Goal: Task Accomplishment & Management: Complete application form

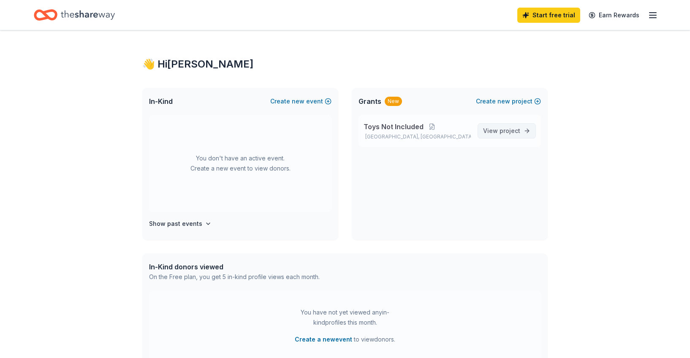
click at [501, 129] on span "project" at bounding box center [510, 130] width 21 height 7
click at [513, 101] on button "Create new project" at bounding box center [508, 101] width 65 height 10
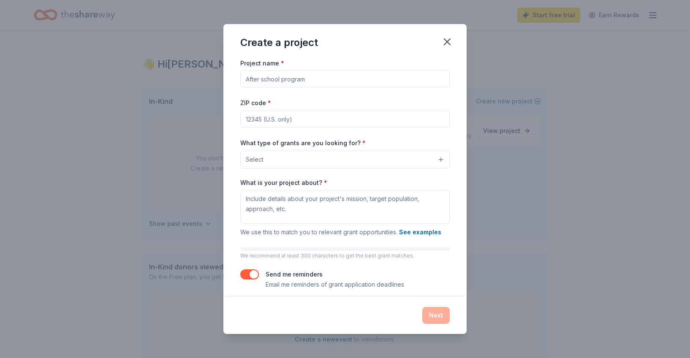
click at [290, 82] on input "Project name *" at bounding box center [345, 79] width 210 height 17
type input "Y"
type input "T"
click at [310, 81] on input "Toys Not Included Vol;ume 4" at bounding box center [345, 79] width 210 height 17
type input "Toys Not Included Volume 4"
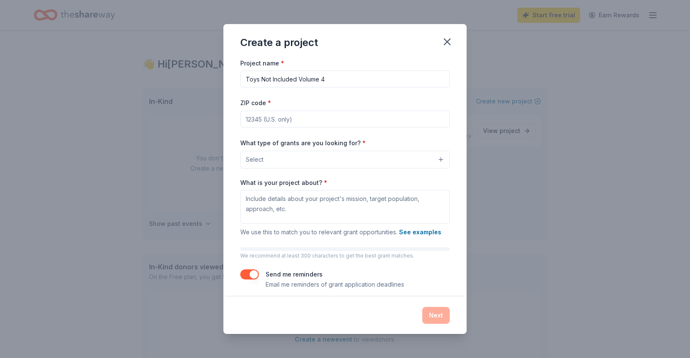
click at [272, 117] on input "ZIP code *" at bounding box center [345, 119] width 210 height 17
type input "98121"
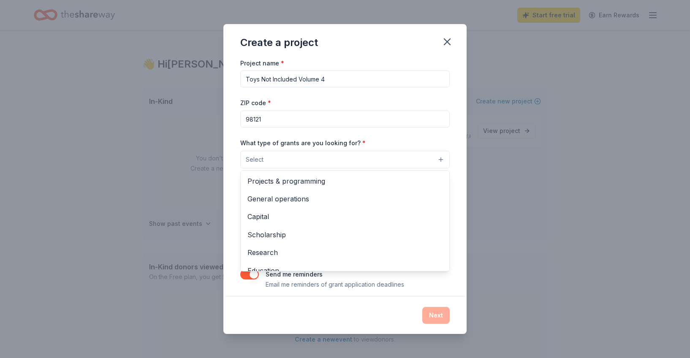
click at [267, 161] on button "Select" at bounding box center [345, 160] width 210 height 18
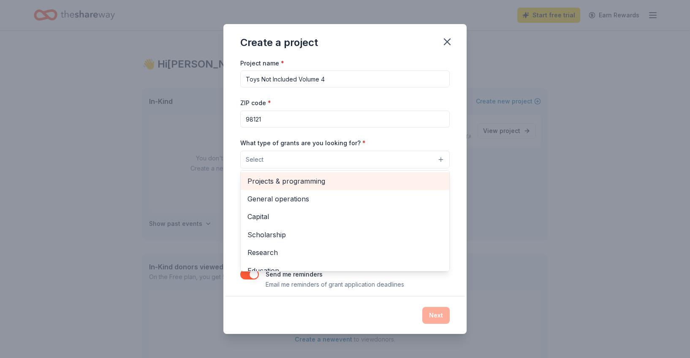
click at [281, 185] on span "Projects & programming" at bounding box center [345, 181] width 195 height 11
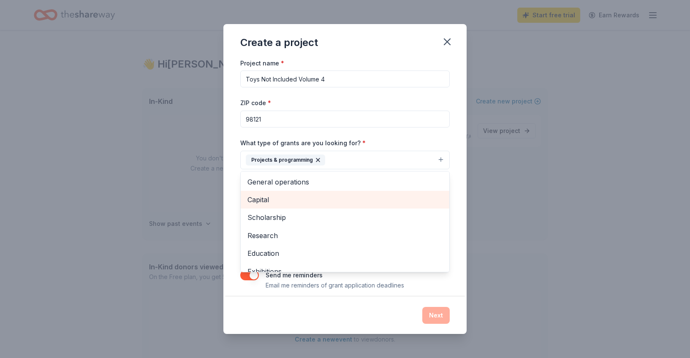
click at [272, 200] on span "Capital" at bounding box center [345, 199] width 195 height 11
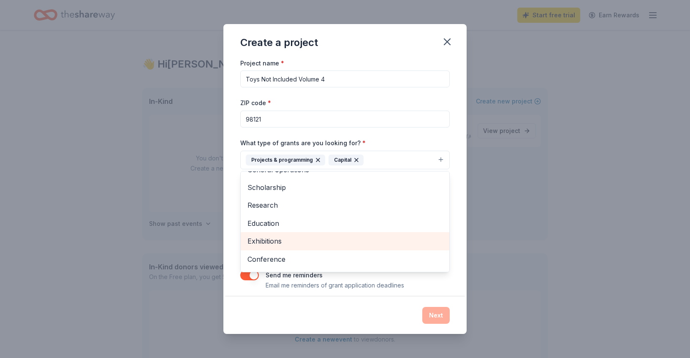
click at [274, 239] on span "Exhibitions" at bounding box center [345, 241] width 195 height 11
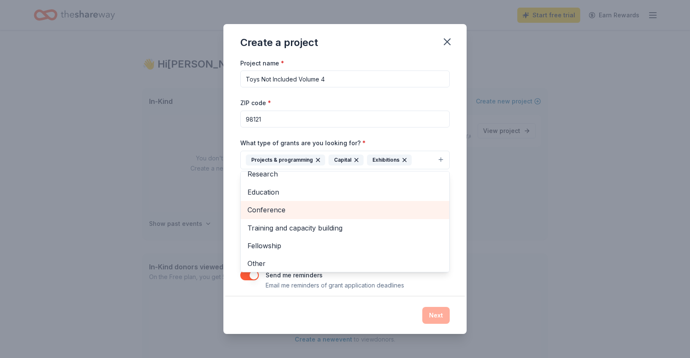
scroll to position [46, 0]
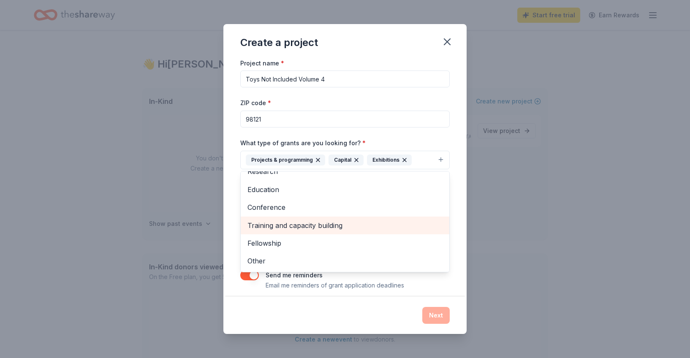
click at [283, 227] on span "Training and capacity building" at bounding box center [345, 225] width 195 height 11
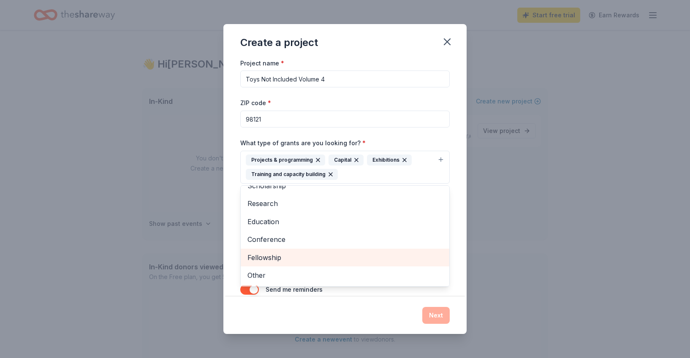
click at [273, 256] on span "Fellowship" at bounding box center [345, 257] width 195 height 11
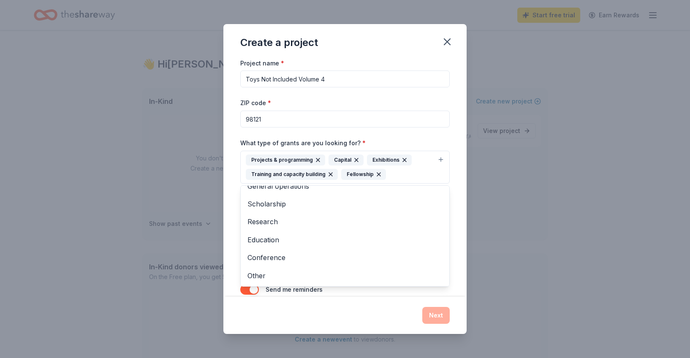
click at [459, 166] on div "Project name * Toys Not Included Volume 4 ZIP code * 98121 What type of grants …" at bounding box center [344, 177] width 243 height 239
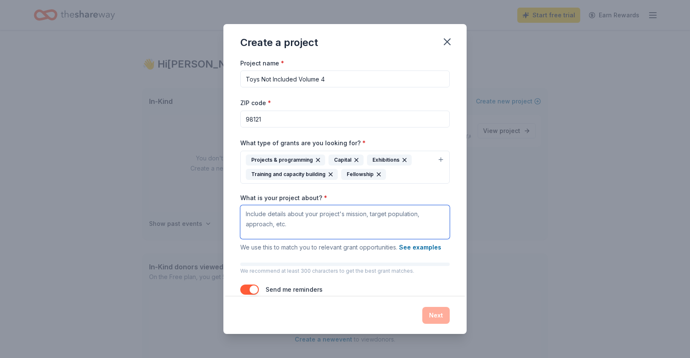
click at [276, 224] on textarea "What is your project about? *" at bounding box center [345, 222] width 210 height 34
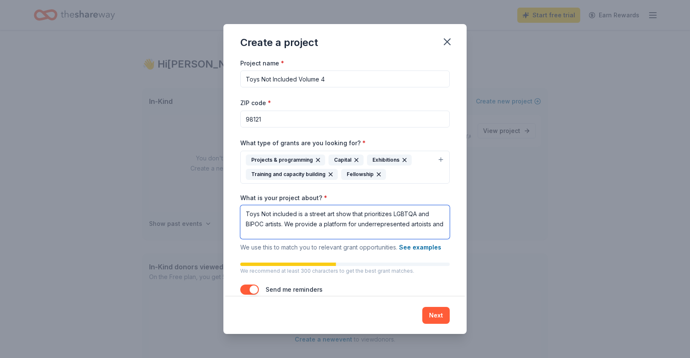
click at [419, 226] on textarea "Toys Not included is a street art show that prioritizes LGBTQA and BIPOC artist…" at bounding box center [345, 222] width 210 height 34
click at [422, 227] on textarea "Toys Not included is a street art show that prioritizes LGBTQA and BIPOC artist…" at bounding box center [345, 222] width 210 height 34
click at [444, 227] on textarea "Toys Not included is a street art show that prioritizes LGBTQA and BIPOC artist…" at bounding box center [345, 222] width 210 height 34
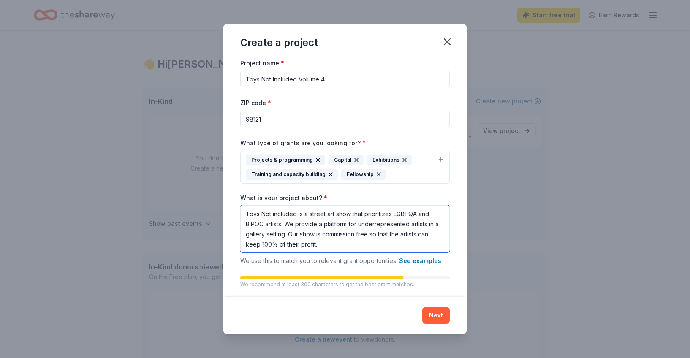
type textarea "Toys Not included is a street art show that prioritizes LGBTQA and BIPOC artist…"
drag, startPoint x: 325, startPoint y: 243, endPoint x: 238, endPoint y: 201, distance: 96.4
click at [238, 201] on div "Project name * Toys Not Included Volume 4 ZIP code * 98121 What type of grants …" at bounding box center [344, 177] width 243 height 239
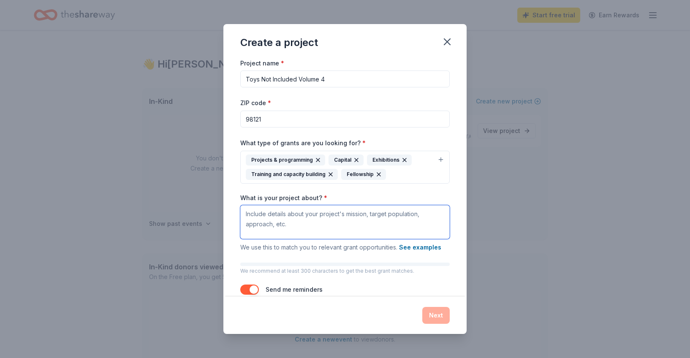
paste textarea "109 Eastlake Ave E."
type textarea "109 Eastlake Ave E."
drag, startPoint x: 314, startPoint y: 214, endPoint x: 208, endPoint y: 211, distance: 105.6
click at [208, 211] on div "Create a project Project name * Toys Not Included Volume 4 ZIP code * 98121 Wha…" at bounding box center [345, 179] width 690 height 358
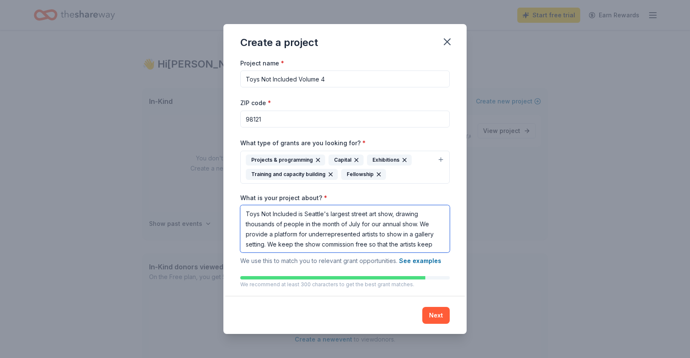
click at [434, 244] on textarea "Toys Not Included is Seattle's largest street art show, drawing thousands of pe…" at bounding box center [345, 228] width 210 height 47
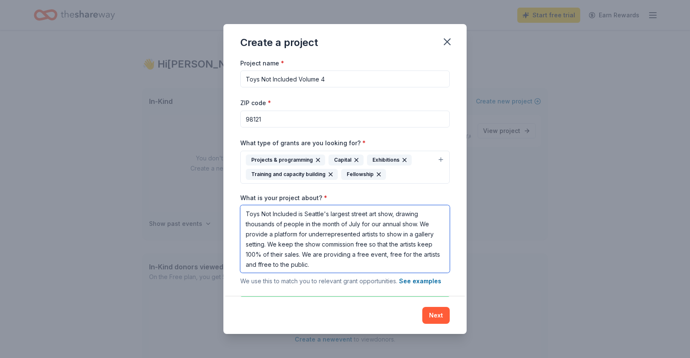
click at [261, 264] on textarea "Toys Not Included is Seattle's largest street art show, drawing thousands of pe…" at bounding box center [345, 239] width 210 height 68
click at [321, 264] on textarea "Toys Not Included is Seattle's largest street art show, drawing thousands of pe…" at bounding box center [345, 239] width 210 height 68
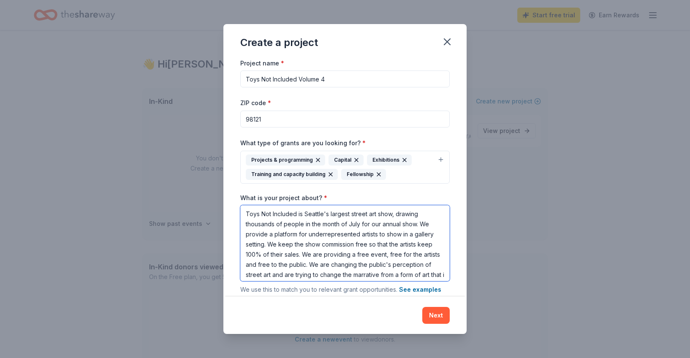
scroll to position [8, 0]
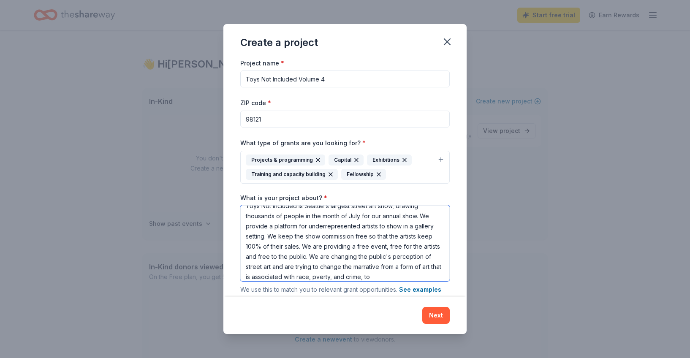
click at [357, 269] on textarea "Toys Not Included is Seattle's largest street art show, drawing thousands of pe…" at bounding box center [345, 243] width 210 height 76
click at [389, 278] on textarea "Toys Not Included is Seattle's largest street art show, drawing thousands of pe…" at bounding box center [345, 243] width 210 height 76
drag, startPoint x: 420, startPoint y: 267, endPoint x: 379, endPoint y: 267, distance: 41.0
click at [379, 267] on textarea "Toys Not Included is Seattle's largest street art show, drawing thousands of pe…" at bounding box center [345, 243] width 210 height 76
click at [431, 265] on textarea "Toys Not Included is Seattle's largest street art show, drawing thousands of pe…" at bounding box center [345, 243] width 210 height 76
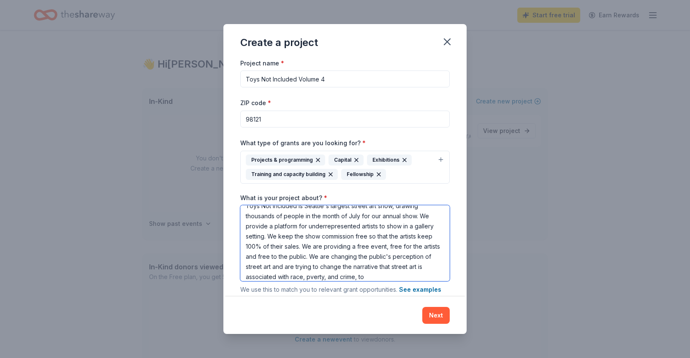
click at [311, 276] on textarea "Toys Not Included is Seattle's largest street art show, drawing thousands of pe…" at bounding box center [345, 243] width 210 height 76
click at [373, 275] on textarea "Toys Not Included is Seattle's largest street art show, drawing thousands of pe…" at bounding box center [345, 243] width 210 height 76
click at [360, 267] on textarea "Toys Not Included is Seattle's largest street art show, drawing thousands of pe…" at bounding box center [345, 243] width 210 height 76
type textarea "Toys Not Included is Seattle's largest street art show, drawing thousands of pe…"
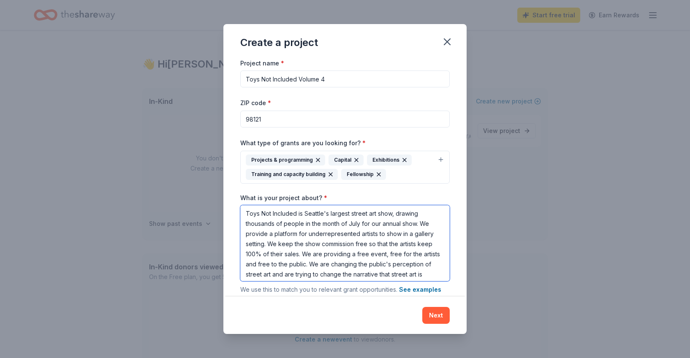
scroll to position [0, 0]
drag, startPoint x: 343, startPoint y: 277, endPoint x: 231, endPoint y: 189, distance: 142.3
click at [231, 189] on div "Project name * Toys Not Included Volume 4 ZIP code * 98121 What type of grants …" at bounding box center [344, 177] width 243 height 239
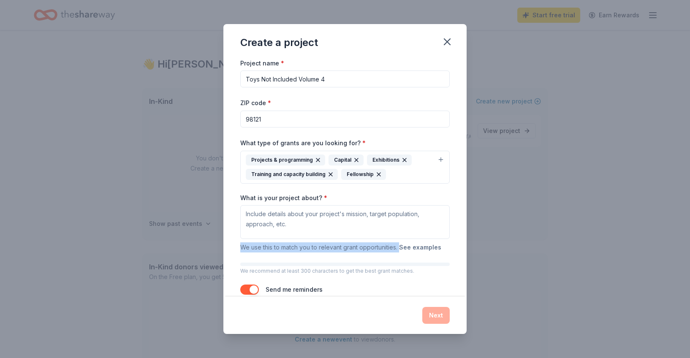
drag, startPoint x: 241, startPoint y: 248, endPoint x: 400, endPoint y: 251, distance: 159.3
click at [400, 251] on span "We use this to match you to relevant grant opportunities. See examples" at bounding box center [340, 247] width 201 height 7
copy span "We use this to match you to relevant grant opportunities."
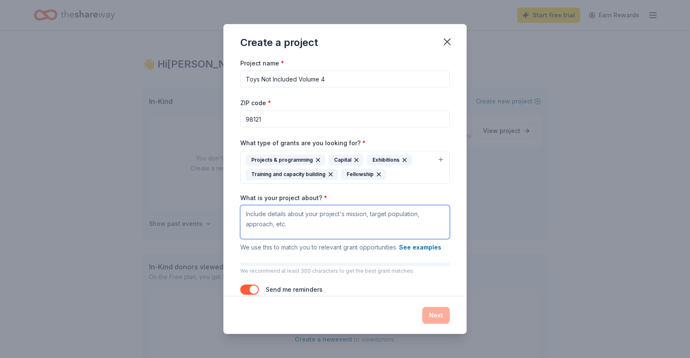
click at [287, 216] on textarea "What is your project about? *" at bounding box center [345, 222] width 210 height 34
paste textarea "Toys Not Included is Seattle’s largest street art exhibition, attracting thousa…"
type textarea "Toys Not Included is Seattle’s largest street art exhibition, attracting thousa…"
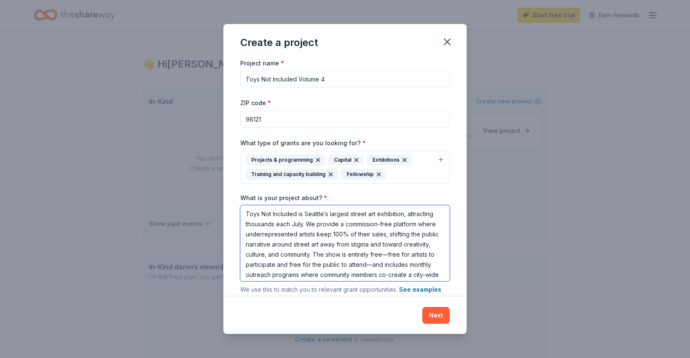
drag, startPoint x: 355, startPoint y: 273, endPoint x: 228, endPoint y: 150, distance: 177.4
click at [228, 150] on div "Project name * Toys Not Included Volume 4 ZIP code * 98121 What type of grants …" at bounding box center [344, 177] width 243 height 239
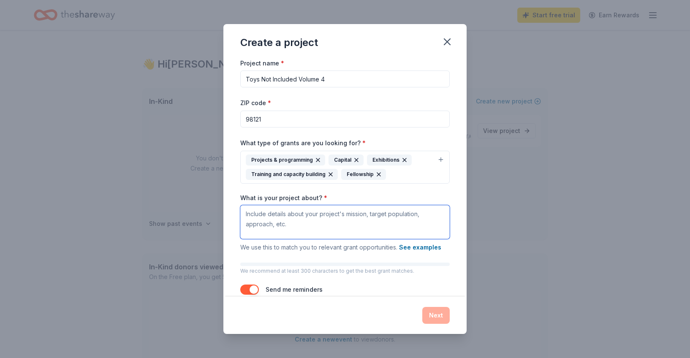
paste textarea "Toys Not Included is Seattle’s largest street art exhibition, attracting thousa…"
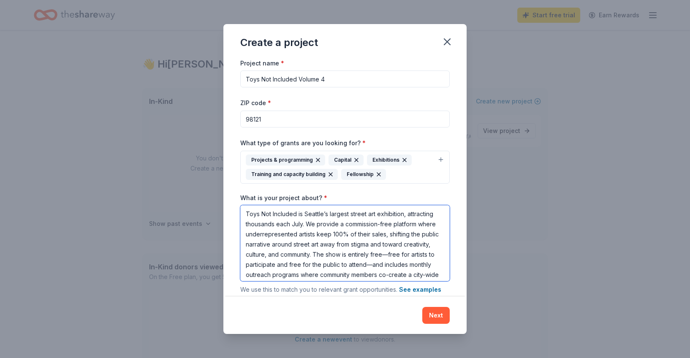
click at [277, 226] on textarea "Toys Not Included is Seattle’s largest street art exhibition, attracting thousa…" at bounding box center [345, 243] width 210 height 76
click at [352, 245] on textarea "Toys Not Included is Seattle’s largest street art exhibition, attracting thousa…" at bounding box center [345, 243] width 210 height 76
click at [409, 245] on textarea "Toys Not Included is Seattle’s largest street art exhibition, attracting thousa…" at bounding box center [345, 243] width 210 height 76
click at [419, 255] on textarea "Toys Not Included is Seattle’s largest street art exhibition, attracting thousa…" at bounding box center [345, 243] width 210 height 76
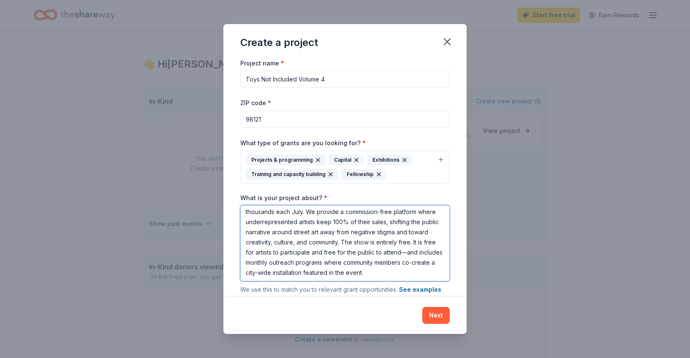
scroll to position [13, 0]
click at [406, 253] on textarea "Toys Not Included is Seattle’s largest street art exhibition, attracting thousa…" at bounding box center [345, 243] width 210 height 76
click at [394, 273] on textarea "Toys Not Included is Seattle’s largest street art exhibition, attracting thousa…" at bounding box center [345, 243] width 210 height 76
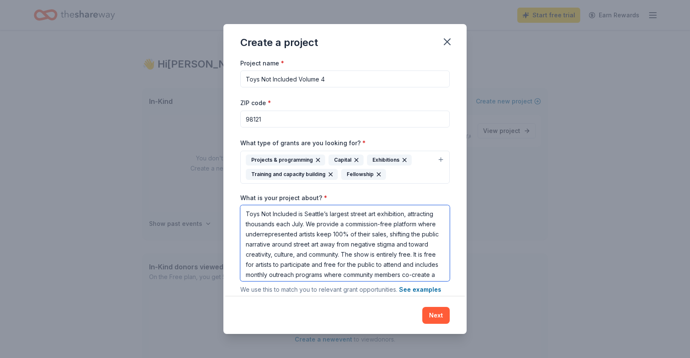
drag, startPoint x: 394, startPoint y: 273, endPoint x: 227, endPoint y: 182, distance: 190.4
click at [227, 182] on div "Project name * Toys Not Included Volume 4 ZIP code * 98121 What type of grants …" at bounding box center [344, 177] width 243 height 239
type textarea "Toys Not Included is Seattle’s largest street art exhibition, attracting thousa…"
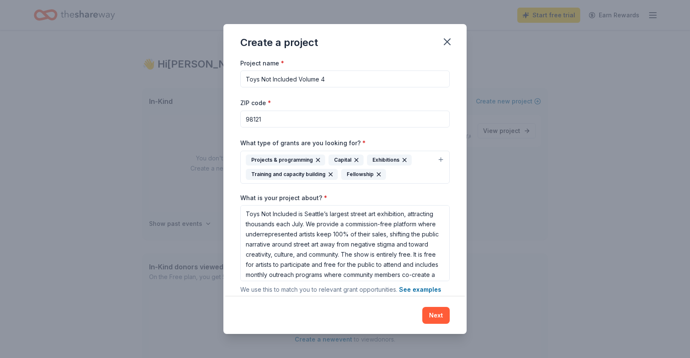
click at [454, 303] on div "Next" at bounding box center [344, 315] width 243 height 37
click at [438, 318] on button "Next" at bounding box center [435, 315] width 27 height 17
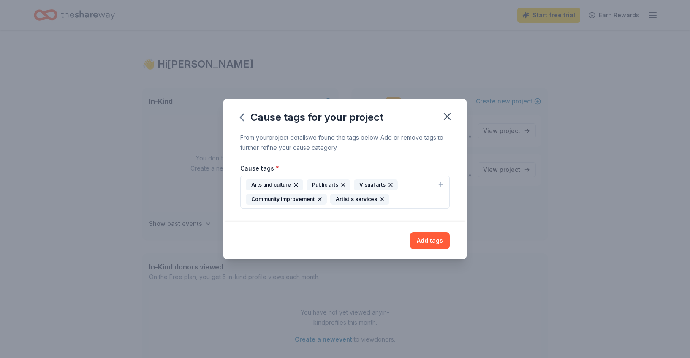
click at [280, 182] on div "Arts and culture" at bounding box center [274, 185] width 57 height 11
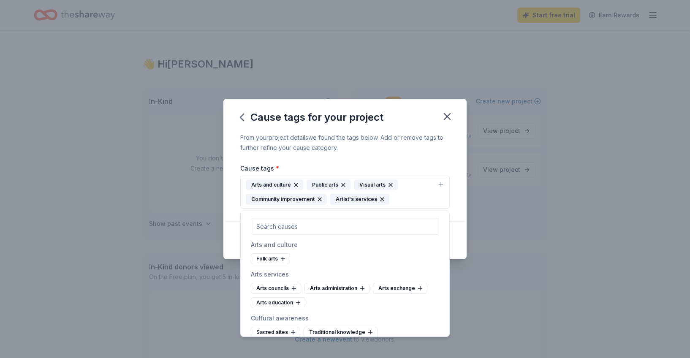
click at [343, 256] on div "Folk arts" at bounding box center [345, 258] width 188 height 11
click at [462, 185] on div "From your project details we found the tags below. Add or remove tags to furthe…" at bounding box center [344, 178] width 243 height 90
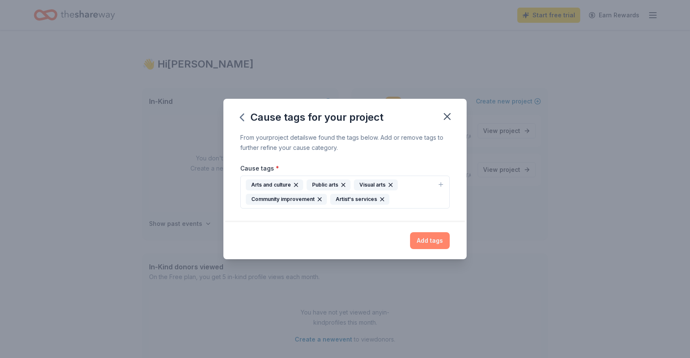
click at [439, 238] on button "Add tags" at bounding box center [430, 240] width 40 height 17
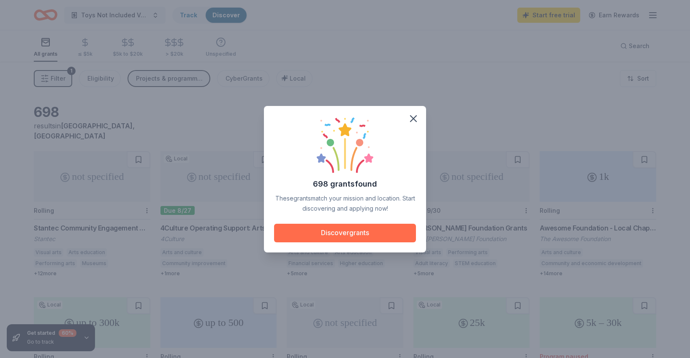
click at [370, 231] on button "Discover grants" at bounding box center [345, 233] width 142 height 19
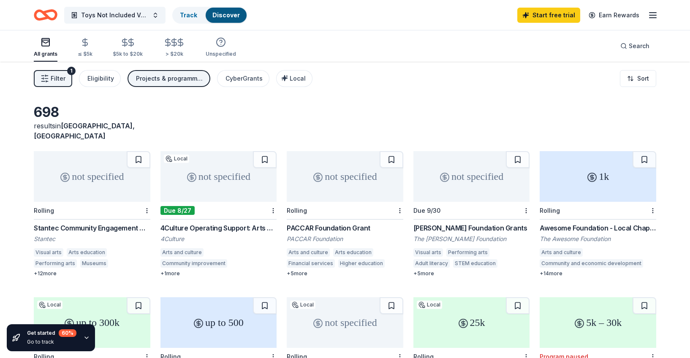
click at [217, 188] on div "not specified" at bounding box center [219, 176] width 117 height 51
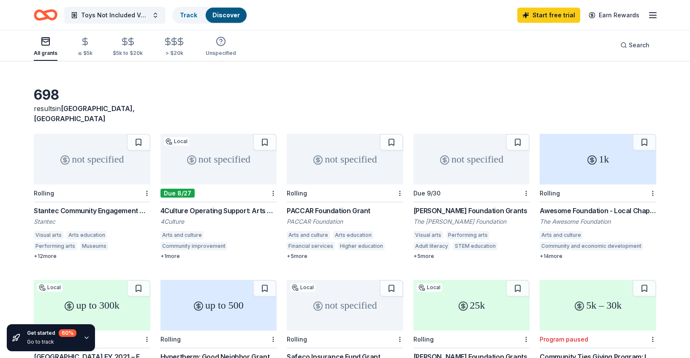
scroll to position [33, 0]
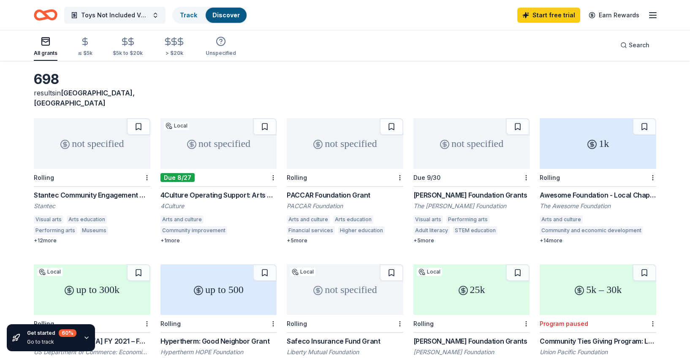
click at [465, 149] on div "not specified" at bounding box center [472, 143] width 117 height 51
click at [552, 190] on div "Awesome Foundation - Local Chapter Grants" at bounding box center [598, 195] width 117 height 10
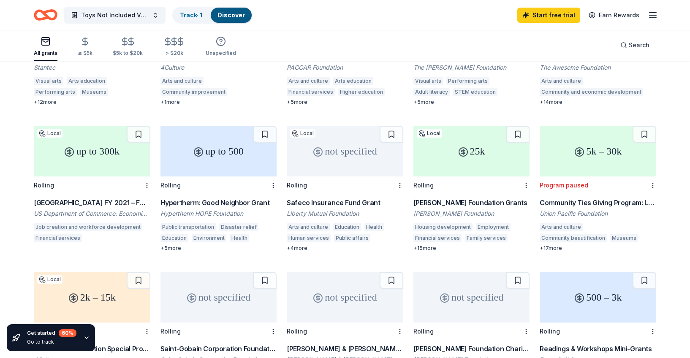
scroll to position [172, 0]
click at [104, 150] on div "up to 300k" at bounding box center [92, 150] width 117 height 51
click at [245, 158] on div "up to 500" at bounding box center [219, 150] width 117 height 51
click at [342, 155] on div "not specified" at bounding box center [345, 150] width 117 height 51
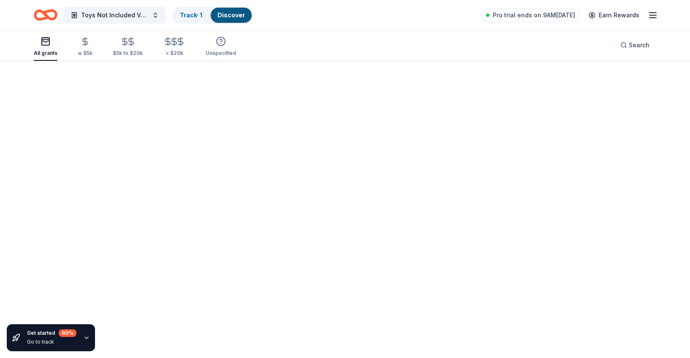
click at [97, 151] on div "Fetching grants, one moment..." at bounding box center [345, 179] width 690 height 358
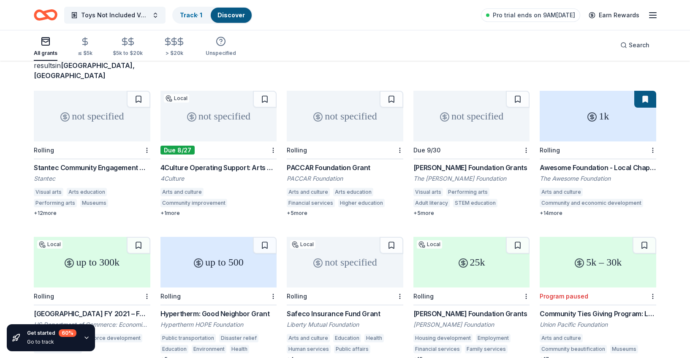
scroll to position [66, 0]
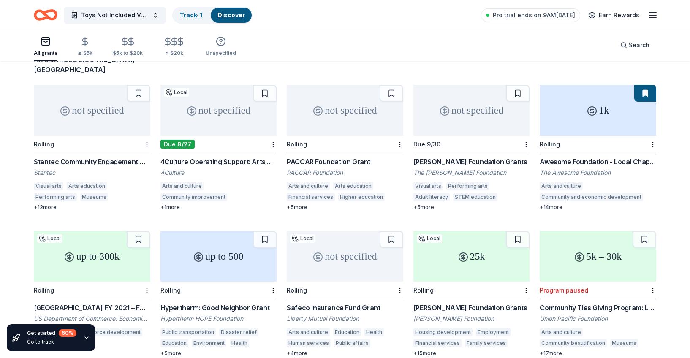
click at [102, 246] on div "up to 300k" at bounding box center [92, 256] width 117 height 51
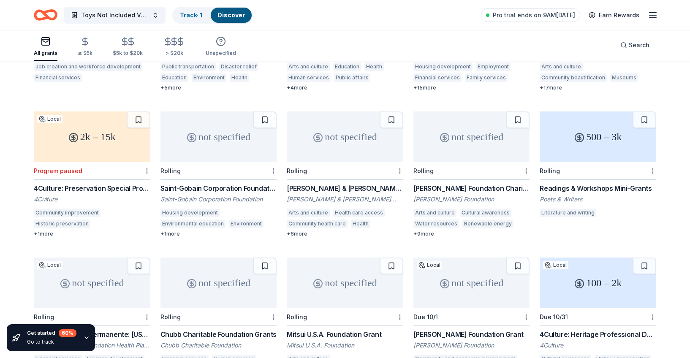
scroll to position [333, 0]
click at [461, 142] on div "not specified" at bounding box center [472, 136] width 117 height 51
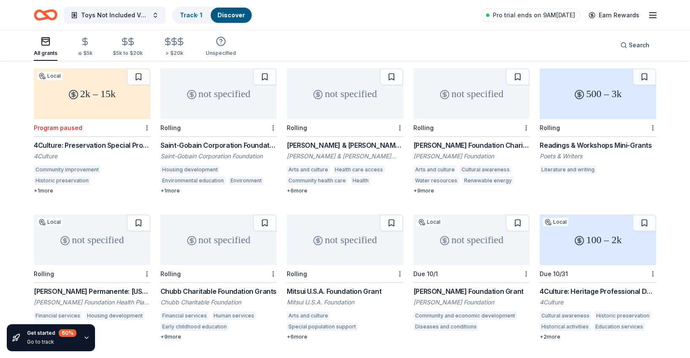
scroll to position [466, 0]
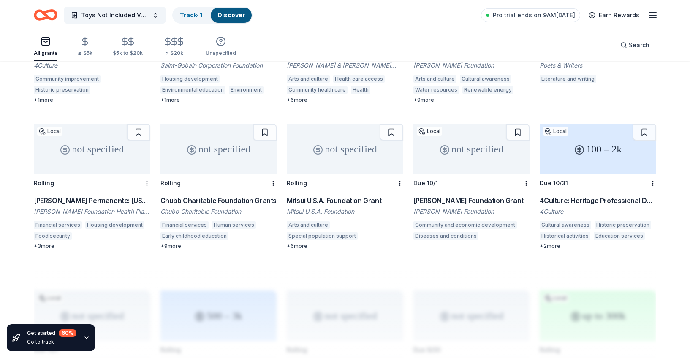
click at [459, 196] on div "[PERSON_NAME] Foundation Grant" at bounding box center [472, 201] width 117 height 10
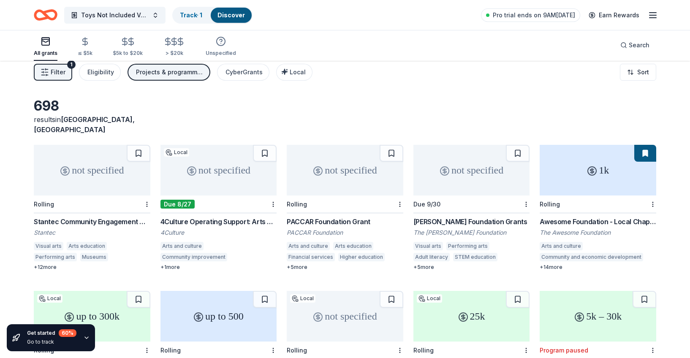
scroll to position [0, 0]
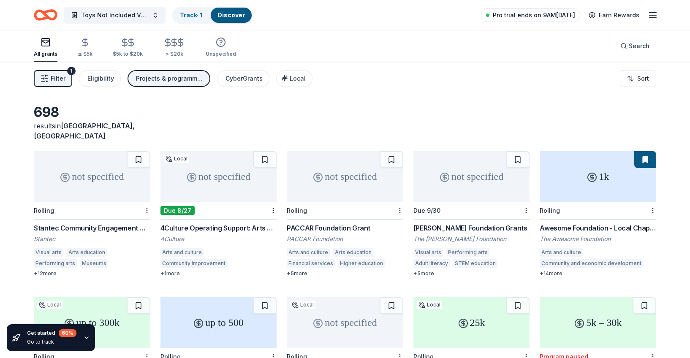
click at [534, 22] on div "Pro trial ends on 9AM, 9/1 Earn Rewards" at bounding box center [569, 15] width 177 height 20
click at [535, 17] on span "Pro trial ends on 9AM, 9/1" at bounding box center [534, 15] width 82 height 10
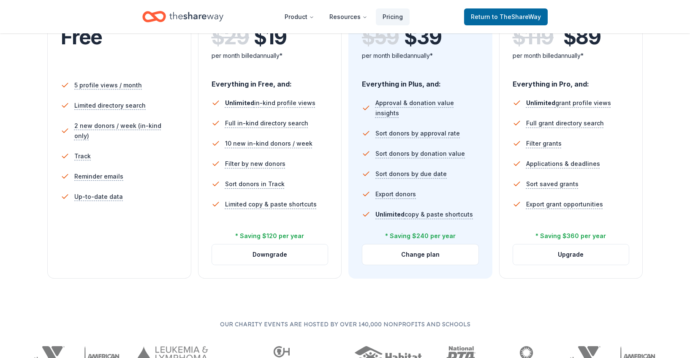
scroll to position [215, 0]
click at [641, 73] on div "In-Kind + Grants All Access New You want grants and in-kind donations! $ 119 $ …" at bounding box center [571, 122] width 144 height 313
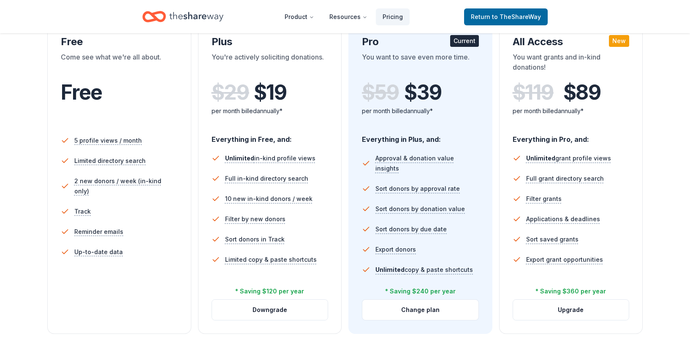
scroll to position [158, 0]
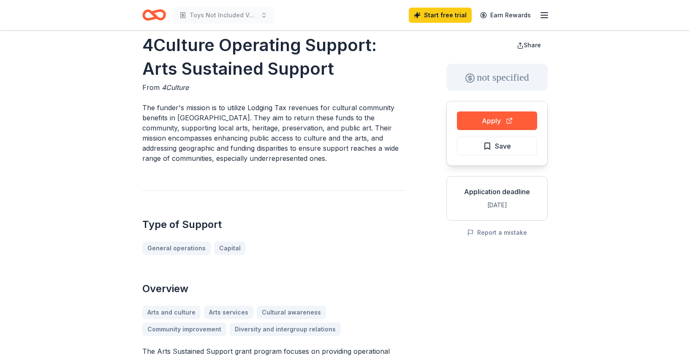
scroll to position [9, 0]
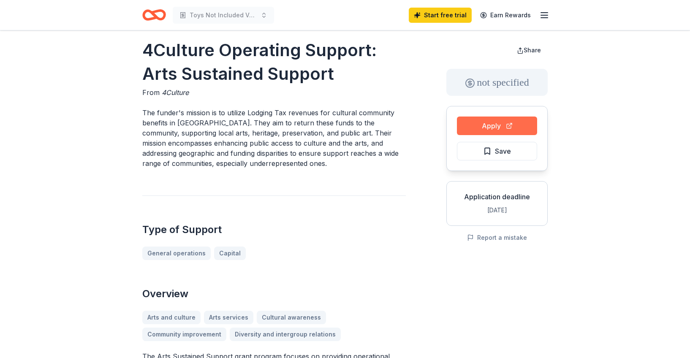
click at [474, 129] on button "Apply" at bounding box center [497, 126] width 80 height 19
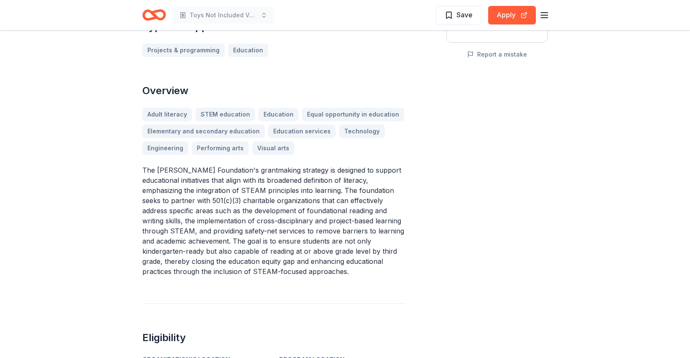
scroll to position [202, 0]
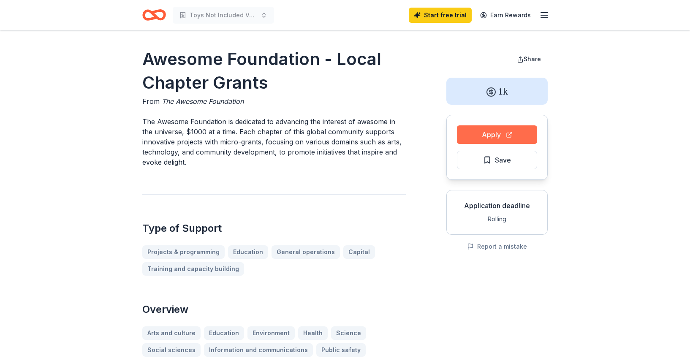
click at [471, 134] on button "Apply" at bounding box center [497, 134] width 80 height 19
click at [492, 163] on span "Save" at bounding box center [497, 160] width 28 height 11
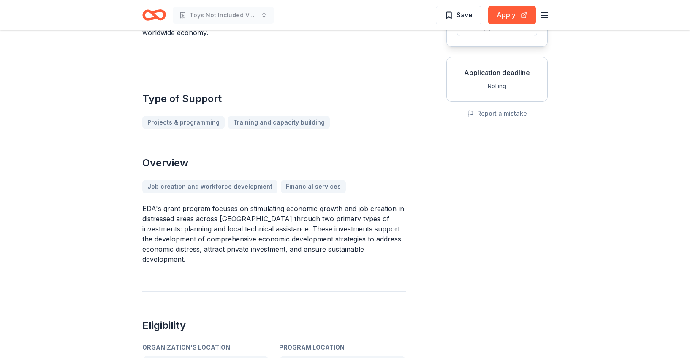
scroll to position [133, 0]
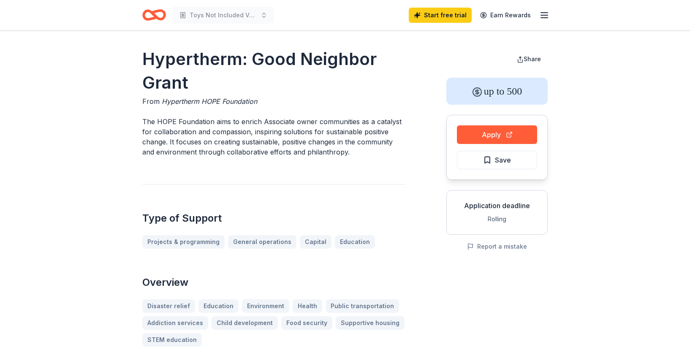
scroll to position [0, 0]
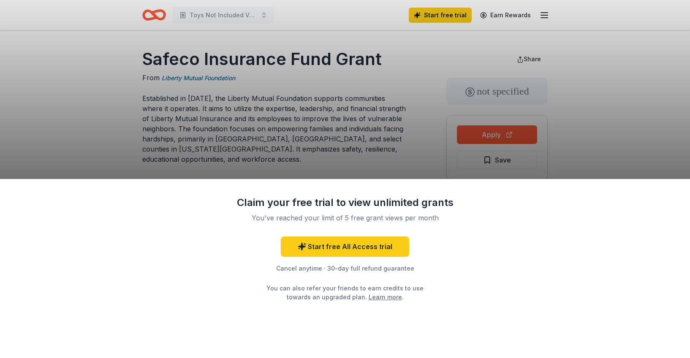
click at [428, 163] on div "Claim your free trial to view unlimited grants You've reached your limit of 5 f…" at bounding box center [345, 179] width 690 height 358
click at [382, 247] on link "Start free All Access trial" at bounding box center [345, 247] width 128 height 20
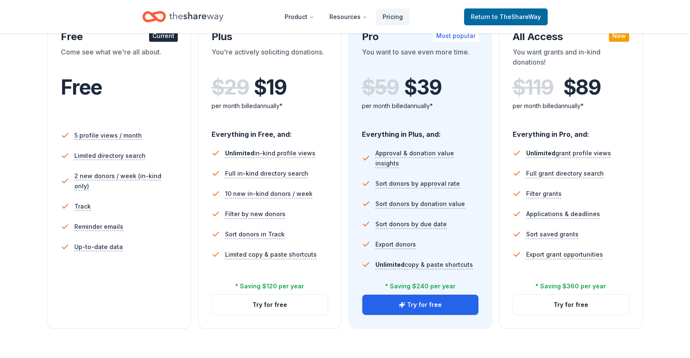
scroll to position [166, 0]
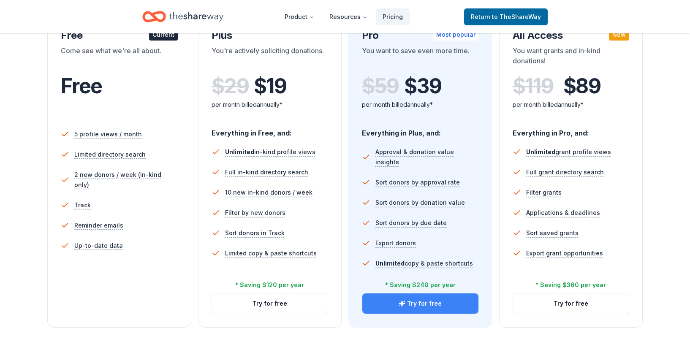
click at [425, 304] on button "Try for free" at bounding box center [420, 304] width 116 height 20
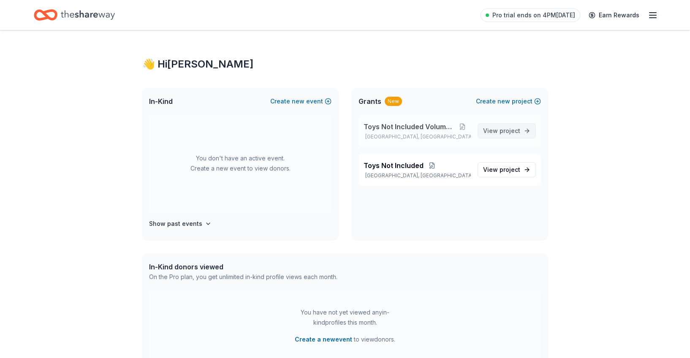
click at [514, 130] on span "project" at bounding box center [510, 130] width 21 height 7
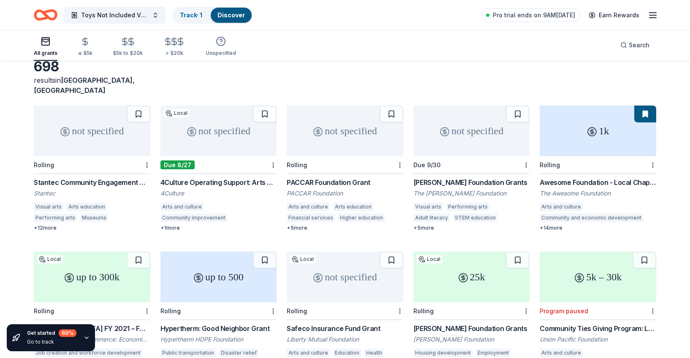
scroll to position [52, 0]
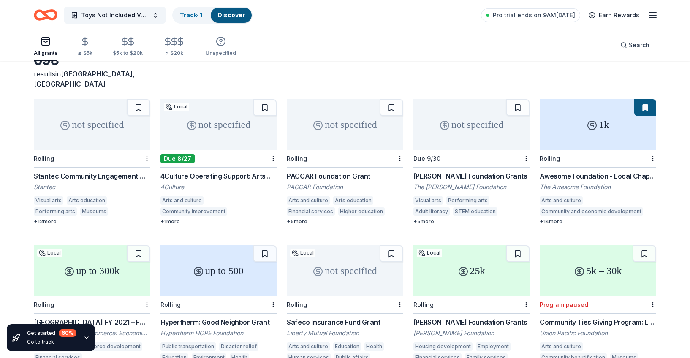
click at [87, 123] on div "not specified" at bounding box center [92, 124] width 117 height 51
click at [411, 38] on div "All grants ≤ $5k $5k to $20k > $20k Unspecified Search" at bounding box center [345, 45] width 623 height 31
click at [537, 13] on span "Pro trial ends on 9AM, 9/1" at bounding box center [534, 15] width 82 height 10
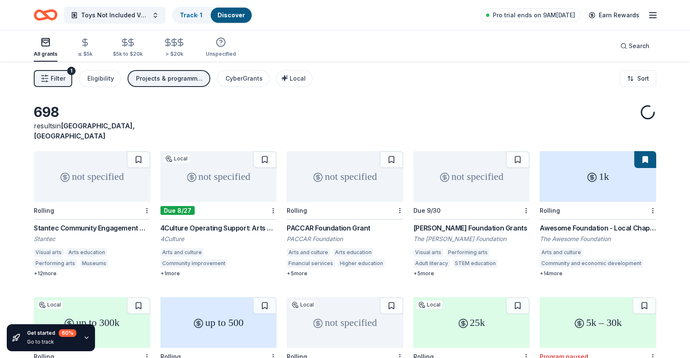
scroll to position [52, 0]
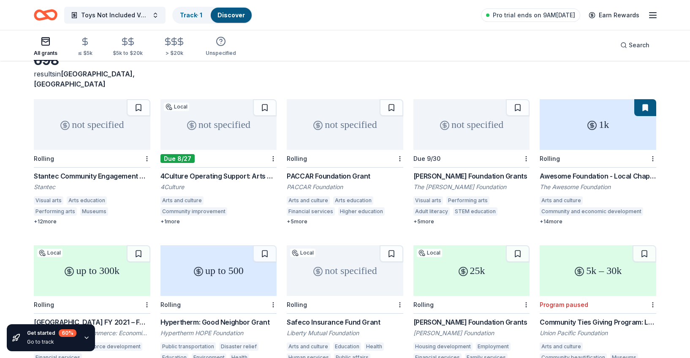
click at [104, 124] on div "not specified" at bounding box center [92, 124] width 117 height 51
click at [527, 10] on span "Pro trial ends on 9AM, 9/1" at bounding box center [534, 15] width 82 height 10
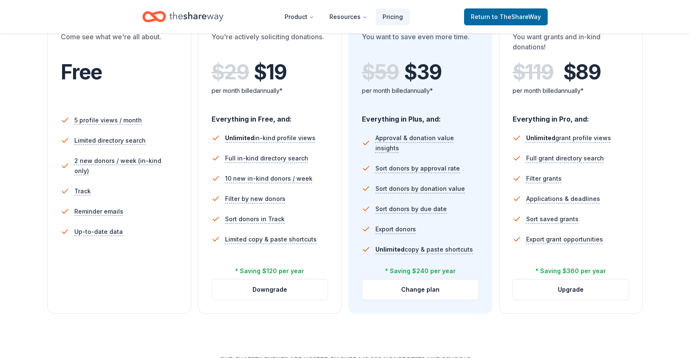
scroll to position [179, 0]
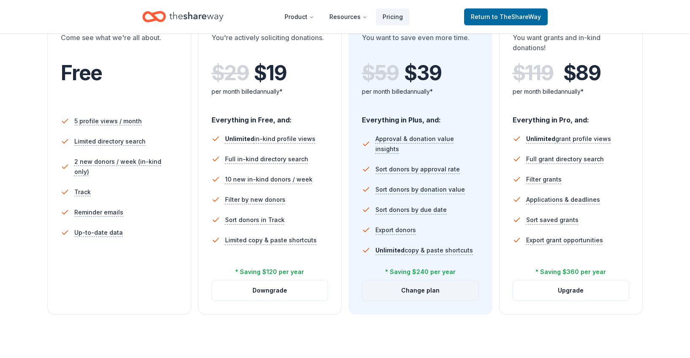
click at [418, 287] on button "Change plan" at bounding box center [420, 290] width 116 height 20
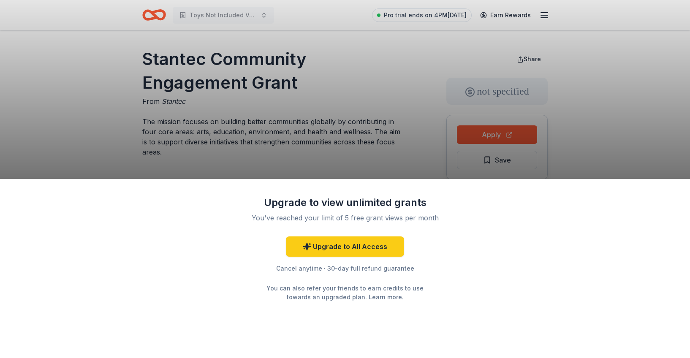
click at [609, 150] on div "Upgrade to view unlimited grants You've reached your limit of 5 free grant view…" at bounding box center [345, 179] width 690 height 358
click at [346, 245] on link "Upgrade to All Access" at bounding box center [345, 247] width 118 height 20
click at [427, 146] on div "Upgrade to view unlimited grants You've reached your limit of 5 free grant view…" at bounding box center [345, 179] width 690 height 358
click at [401, 95] on div "Upgrade to view unlimited grants You've reached your limit of 5 free grant view…" at bounding box center [345, 179] width 690 height 358
click at [573, 74] on div "Upgrade to view unlimited grants You've reached your limit of 5 free grant view…" at bounding box center [345, 179] width 690 height 358
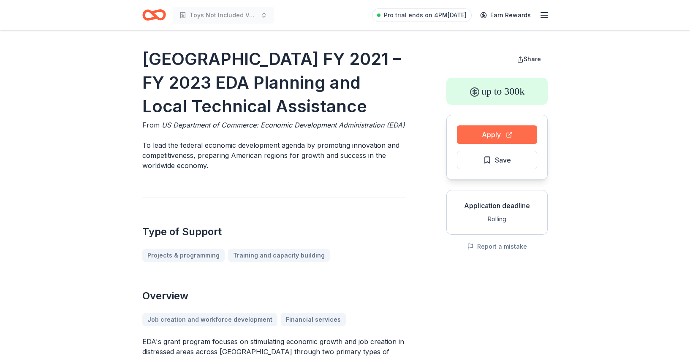
click at [483, 127] on button "Apply" at bounding box center [497, 134] width 80 height 19
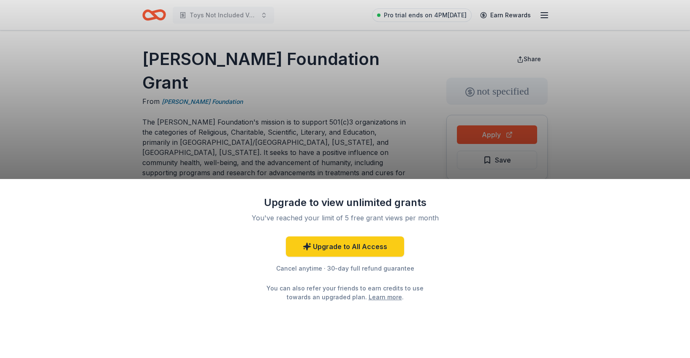
click at [381, 83] on div "Upgrade to view unlimited grants You've reached your limit of 5 free grant view…" at bounding box center [345, 179] width 690 height 358
